Goal: Use online tool/utility: Utilize a website feature to perform a specific function

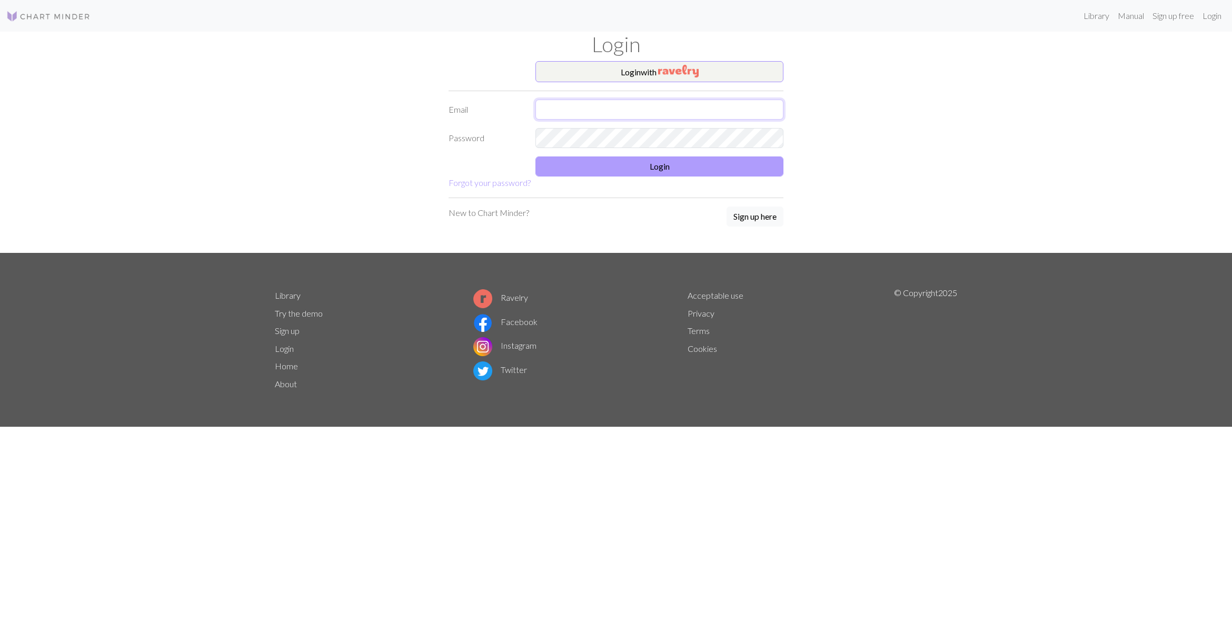
type input "[EMAIL_ADDRESS][DOMAIN_NAME]"
click at [696, 165] on button "Login" at bounding box center [660, 166] width 248 height 20
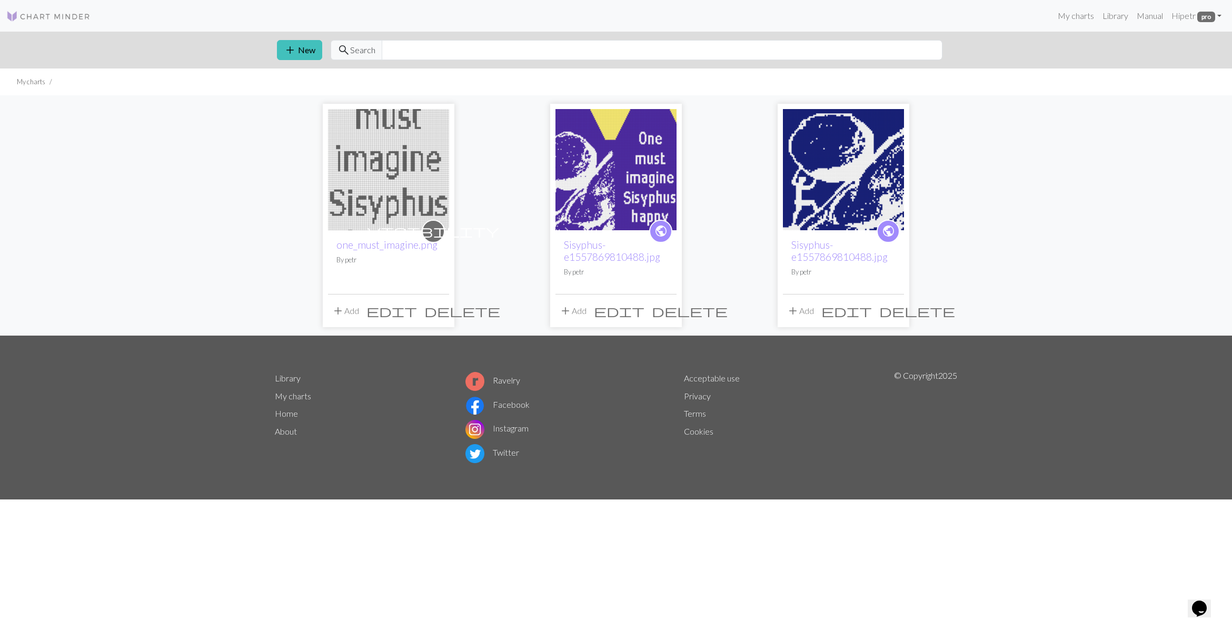
click at [601, 193] on img at bounding box center [616, 169] width 121 height 121
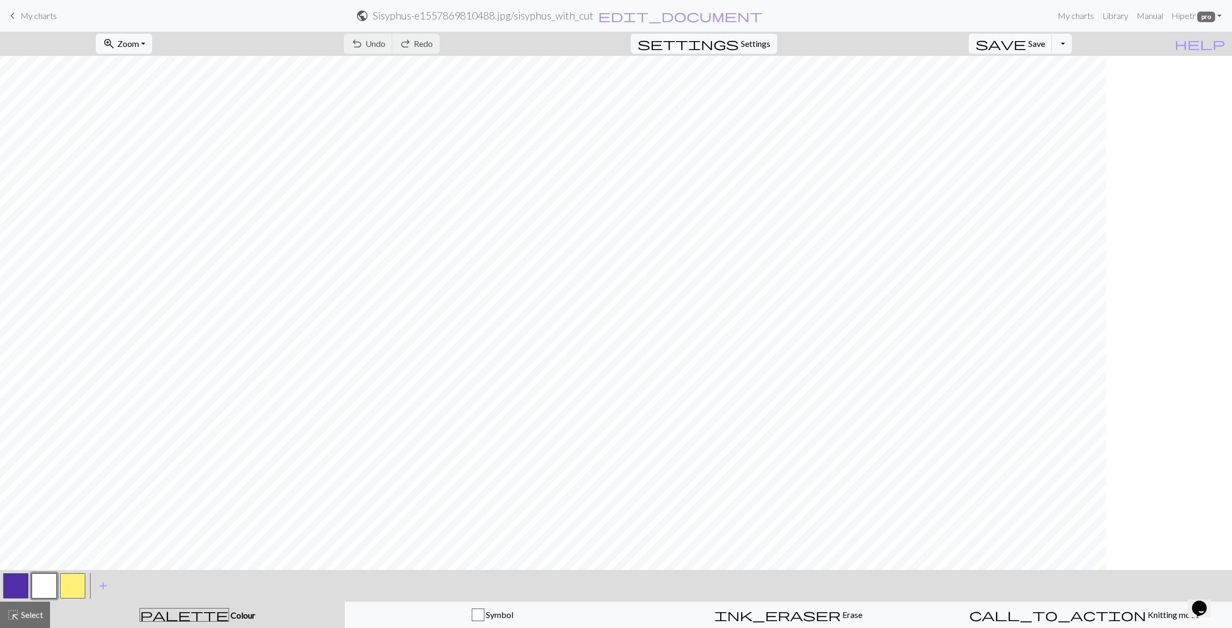
scroll to position [0, 517]
click at [19, 615] on span "Select" at bounding box center [31, 614] width 24 height 10
click at [70, 588] on button "button" at bounding box center [72, 585] width 25 height 25
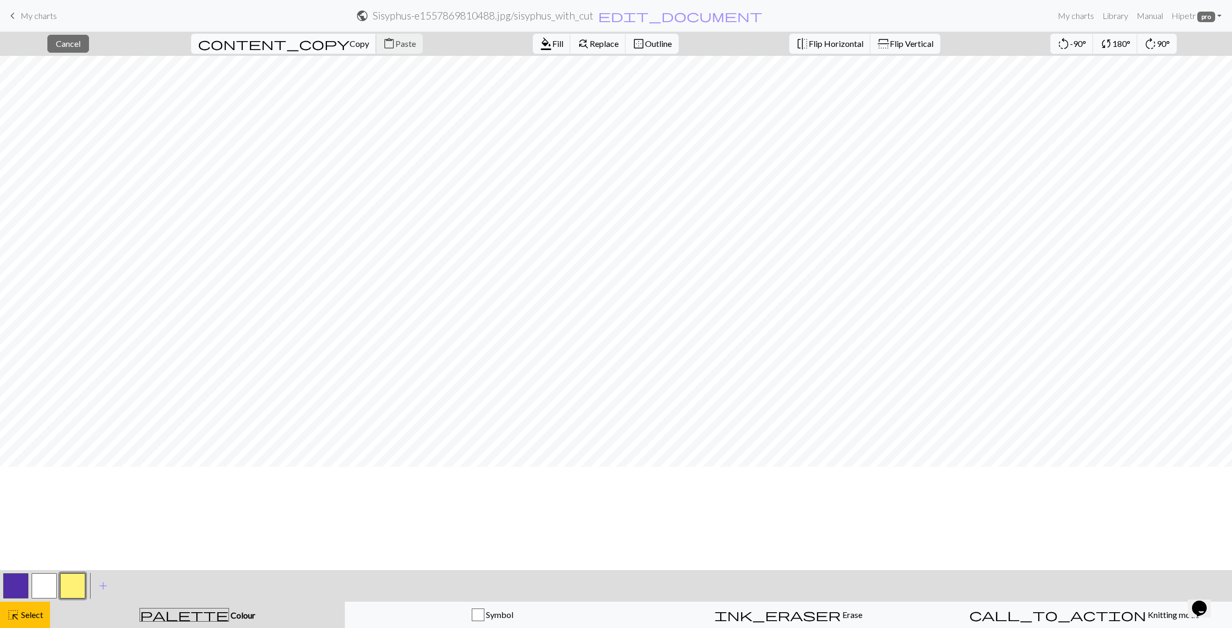
scroll to position [0, 0]
click at [65, 37] on button "close Cancel" at bounding box center [68, 44] width 42 height 18
click at [115, 48] on span "zoom_in" at bounding box center [109, 43] width 13 height 15
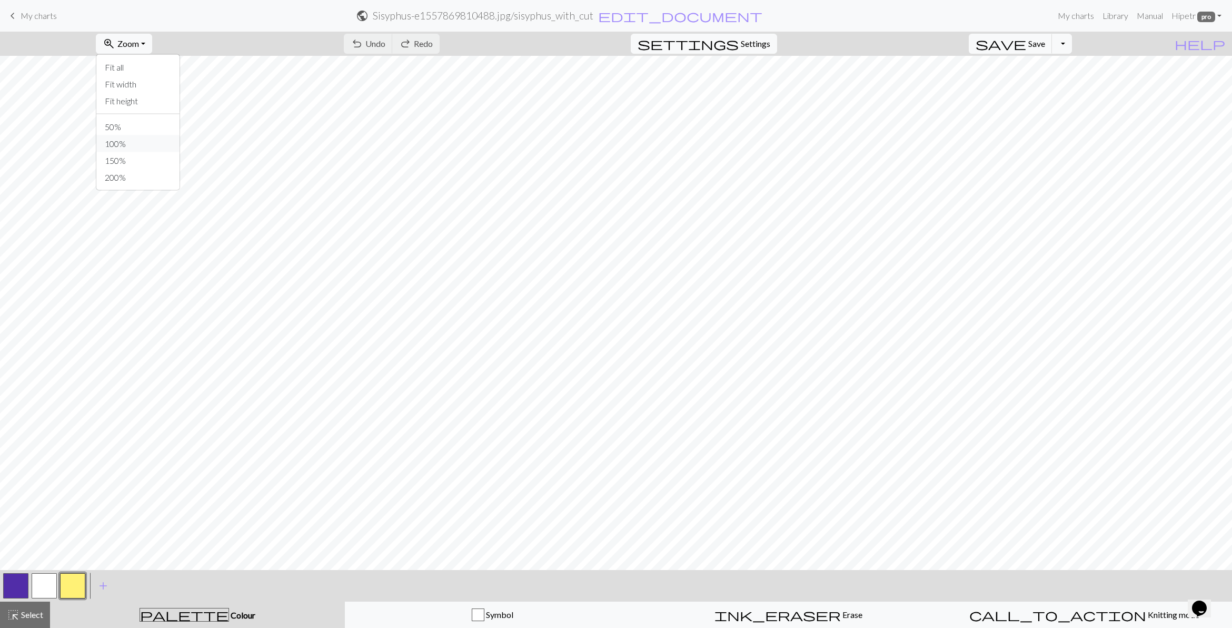
click at [138, 146] on button "100%" at bounding box center [137, 143] width 83 height 17
click at [139, 42] on span "Zoom" at bounding box center [128, 43] width 22 height 10
click at [151, 159] on button "150%" at bounding box center [137, 160] width 83 height 17
click at [19, 583] on button "button" at bounding box center [15, 585] width 25 height 25
click at [66, 583] on button "button" at bounding box center [72, 585] width 25 height 25
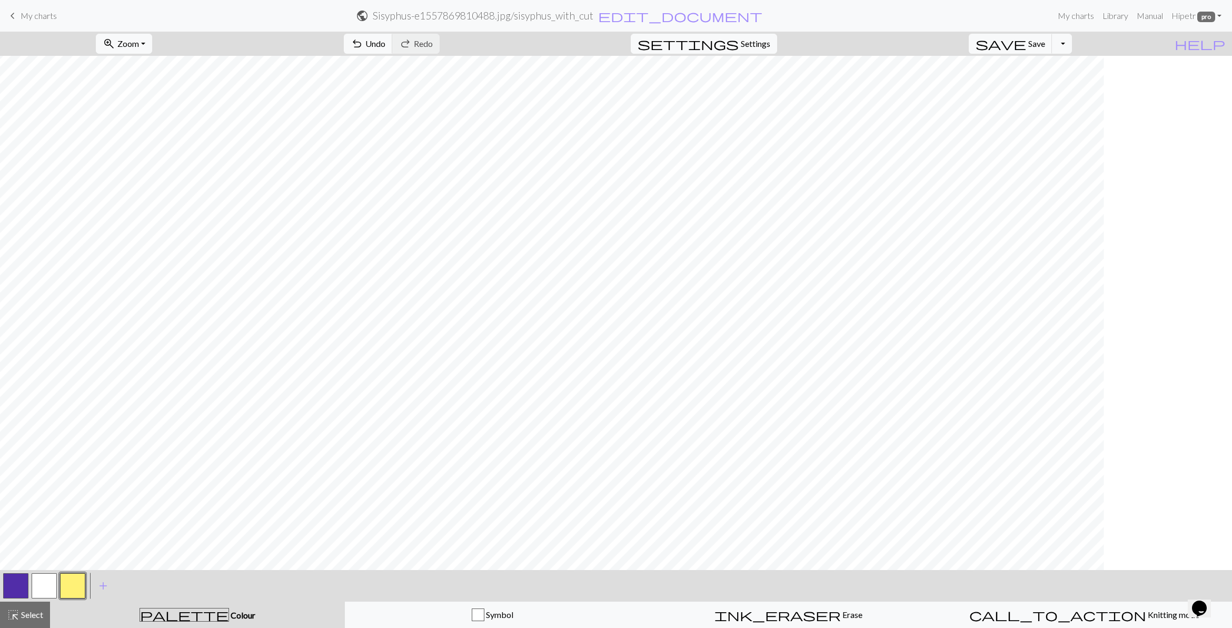
scroll to position [0, 670]
click at [9, 581] on button "button" at bounding box center [15, 585] width 25 height 25
click at [78, 585] on button "button" at bounding box center [72, 585] width 25 height 25
click at [27, 611] on span "Select" at bounding box center [31, 614] width 24 height 10
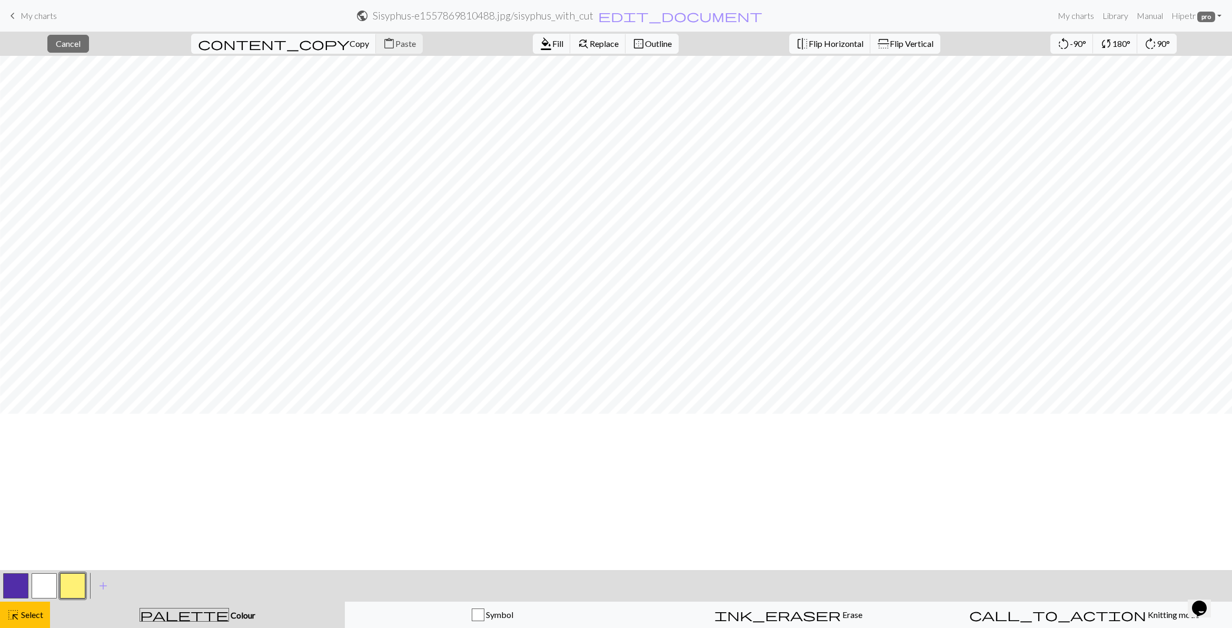
scroll to position [203, 696]
click at [26, 579] on button "button" at bounding box center [15, 585] width 25 height 25
click at [9, 597] on button "button" at bounding box center [15, 585] width 25 height 25
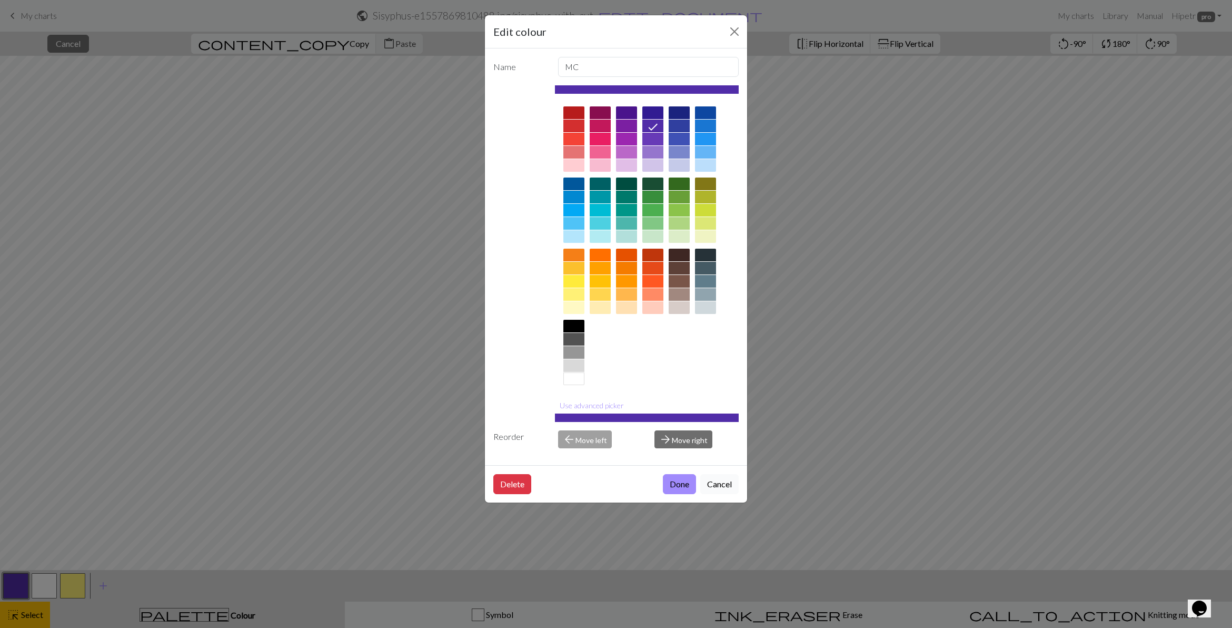
click at [732, 481] on button "Cancel" at bounding box center [719, 484] width 38 height 20
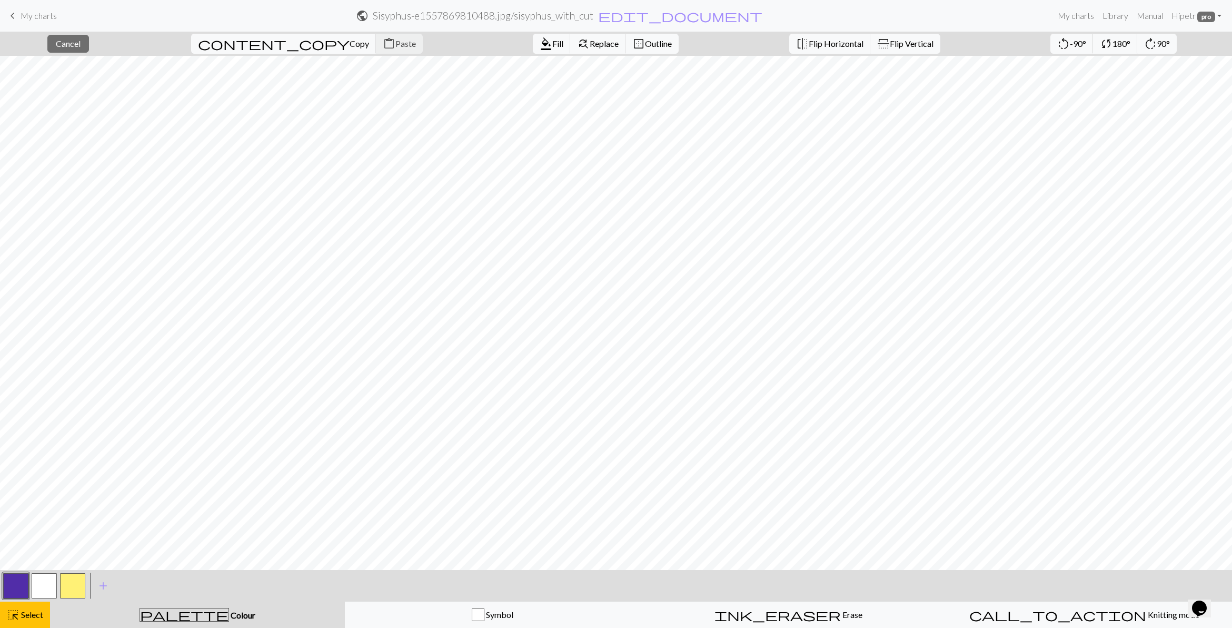
click at [17, 593] on button "button" at bounding box center [15, 585] width 25 height 25
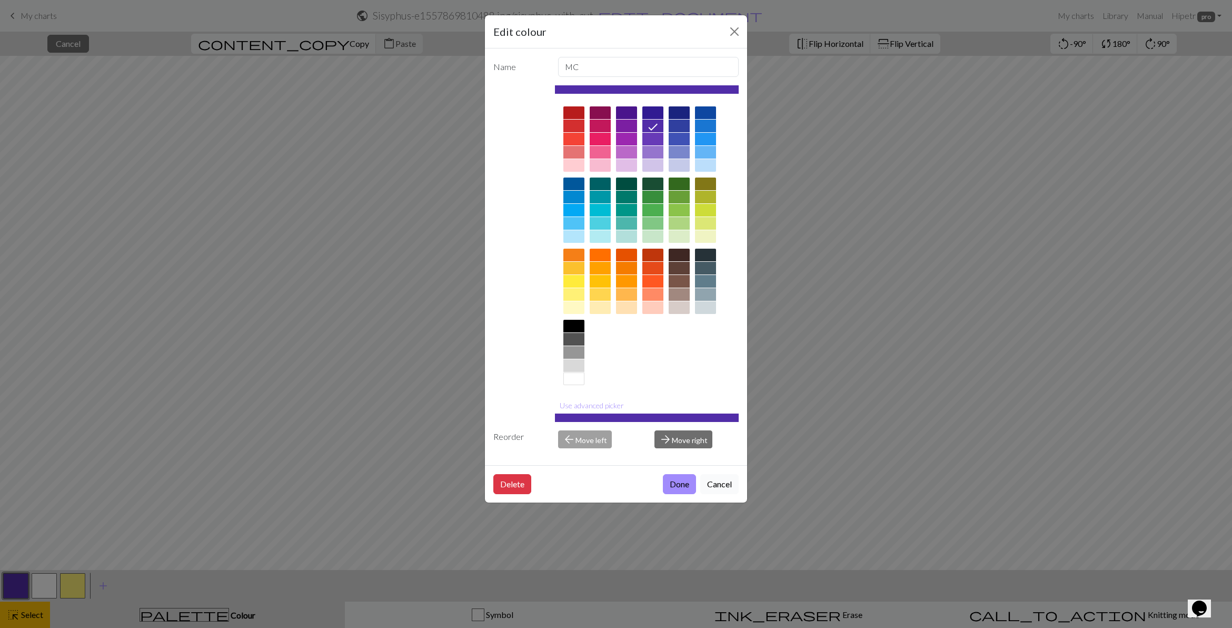
click at [728, 481] on button "Cancel" at bounding box center [719, 484] width 38 height 20
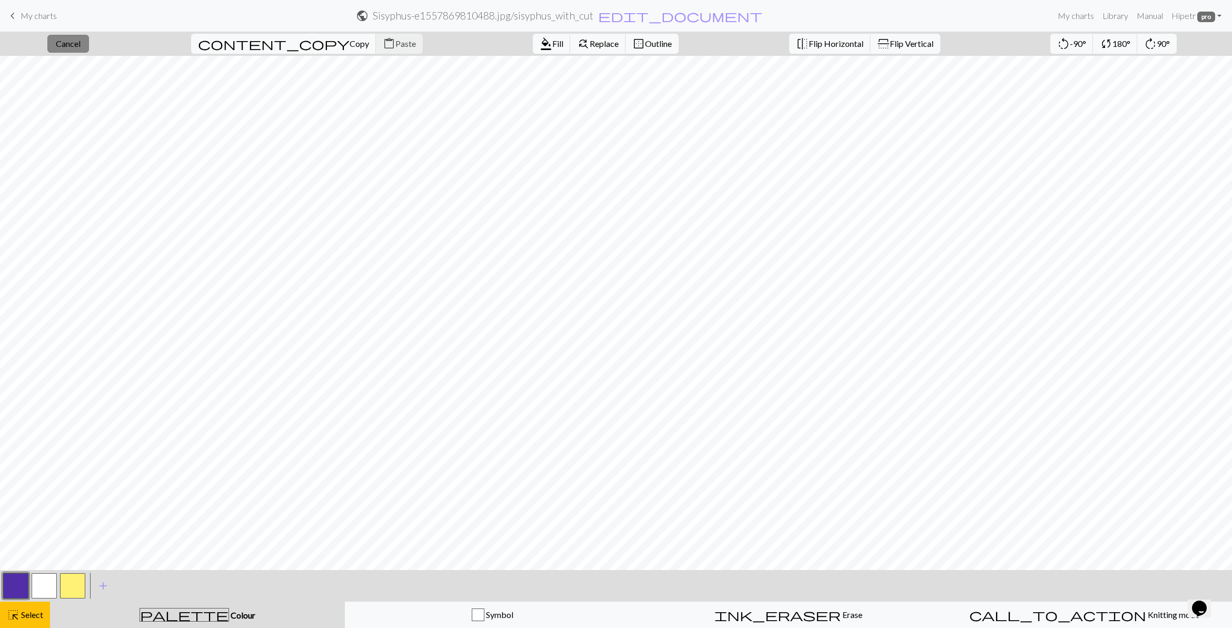
click at [89, 53] on button "close Cancel" at bounding box center [68, 44] width 42 height 18
click at [64, 576] on button "button" at bounding box center [72, 585] width 25 height 25
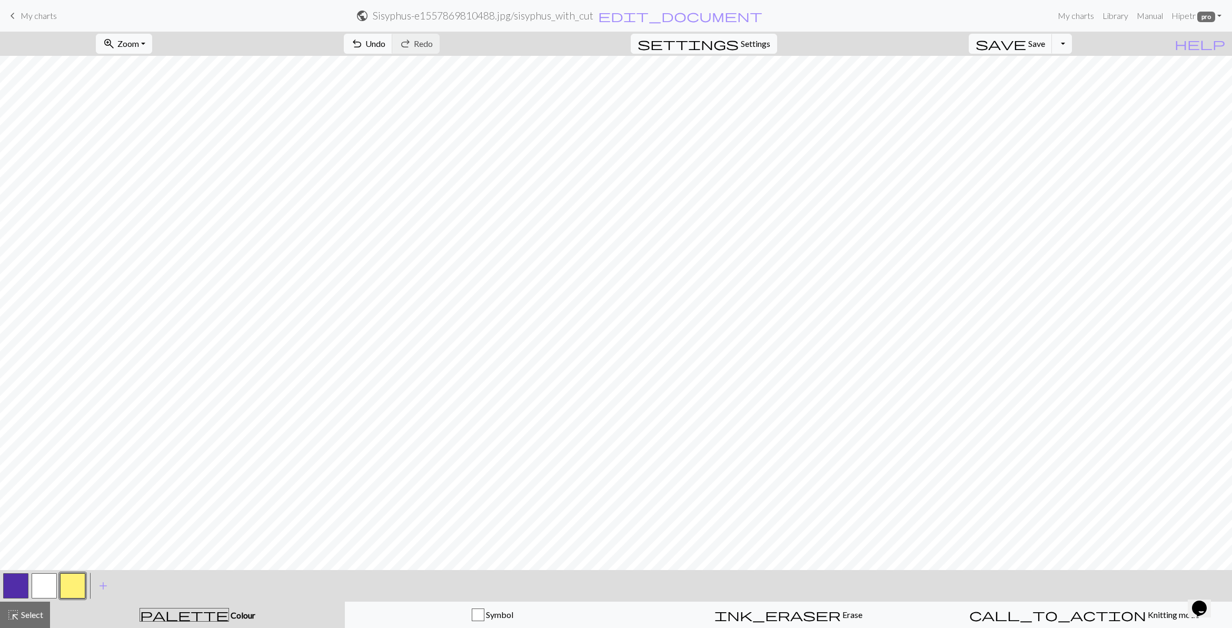
click at [8, 581] on button "button" at bounding box center [15, 585] width 25 height 25
click at [26, 617] on span "Select" at bounding box center [31, 614] width 24 height 10
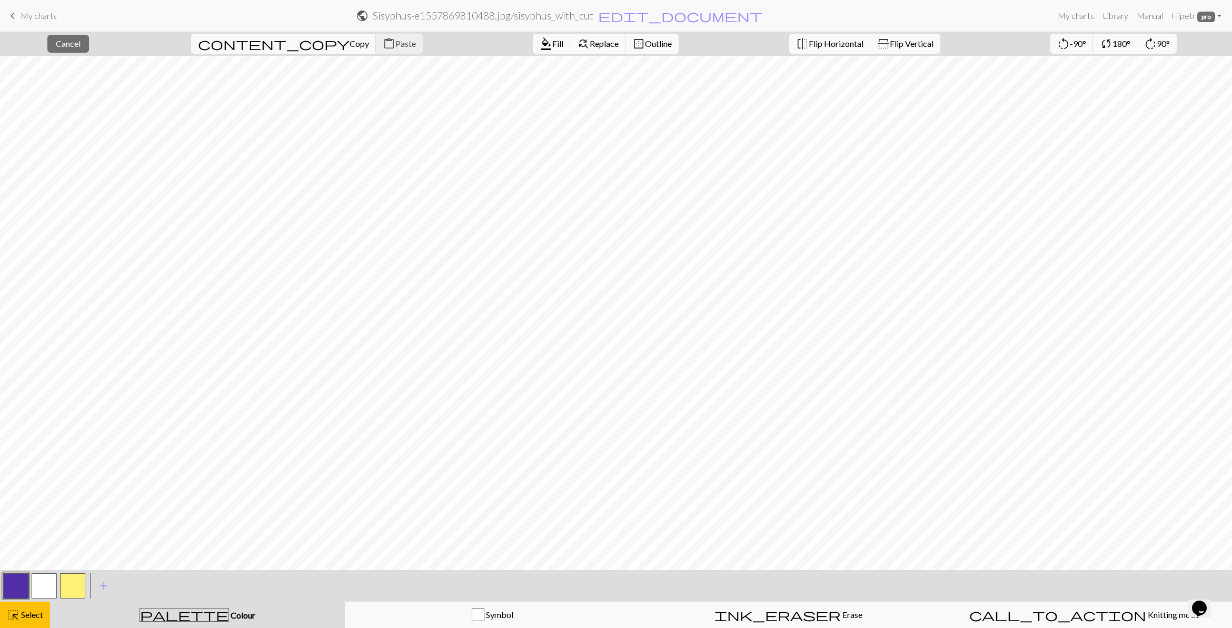
click at [81, 588] on button "button" at bounding box center [72, 585] width 25 height 25
click at [21, 580] on button "button" at bounding box center [15, 585] width 25 height 25
click at [83, 51] on button "close Cancel" at bounding box center [68, 44] width 42 height 18
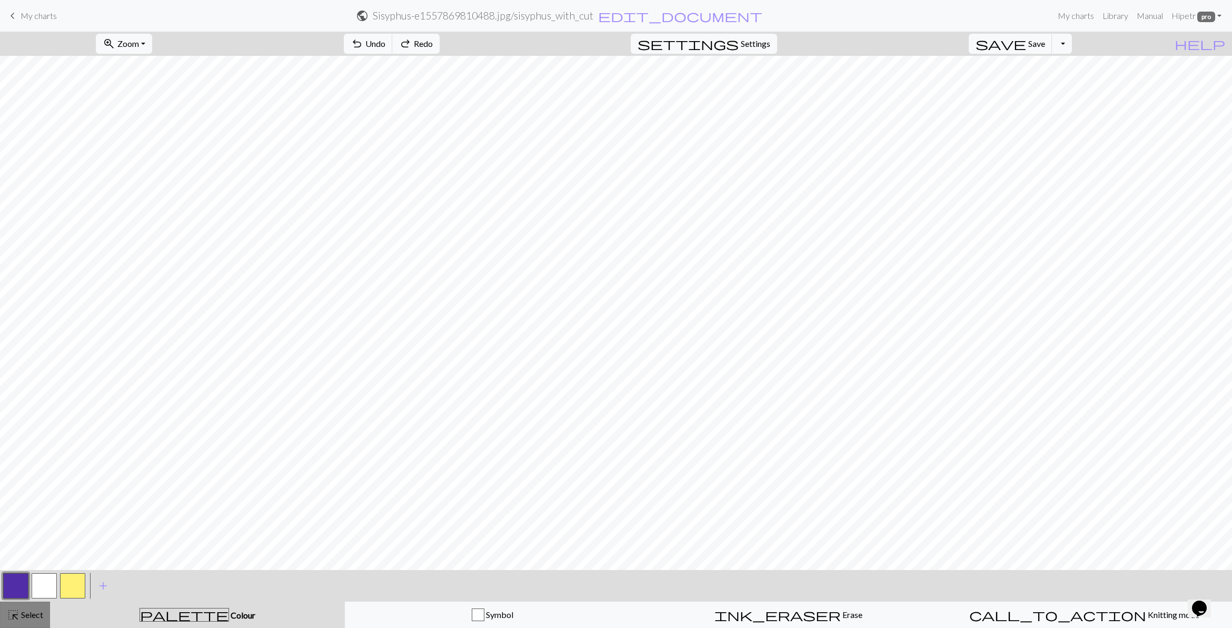
click at [4, 623] on button "highlight_alt Select Select" at bounding box center [25, 614] width 50 height 26
click at [33, 611] on span "Select" at bounding box center [31, 614] width 24 height 10
click at [23, 620] on div "highlight_alt Select Select" at bounding box center [25, 614] width 36 height 13
